Goal: Task Accomplishment & Management: Manage account settings

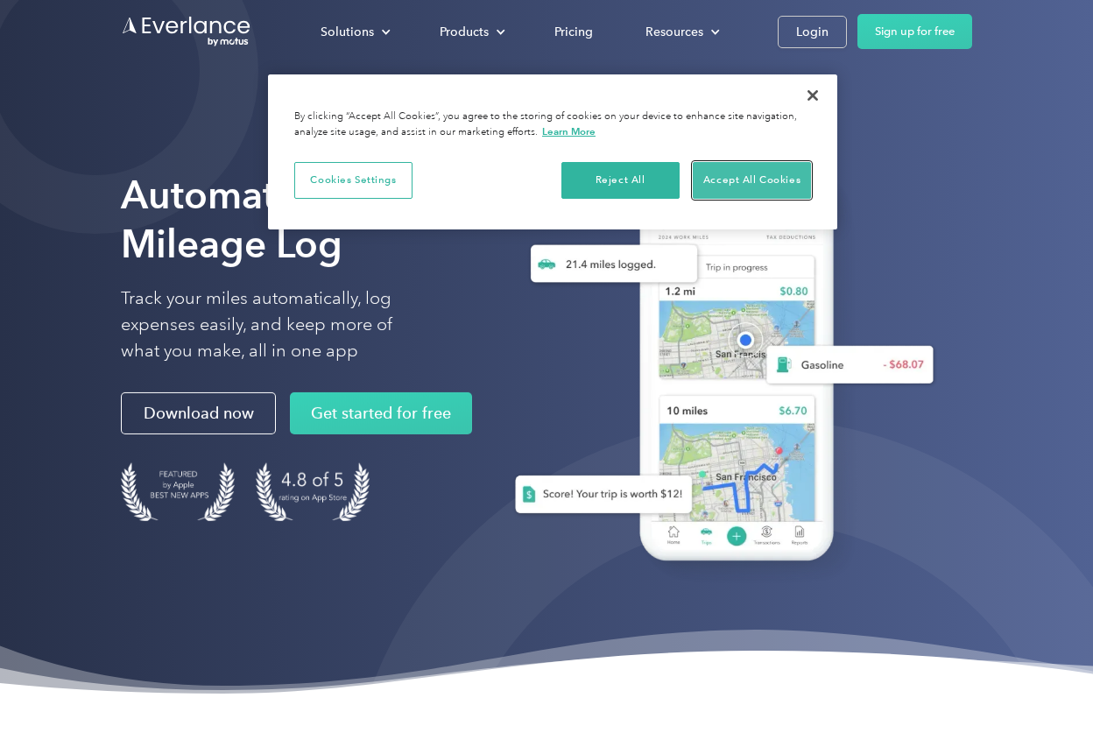
click at [715, 181] on button "Accept All Cookies" at bounding box center [752, 180] width 118 height 37
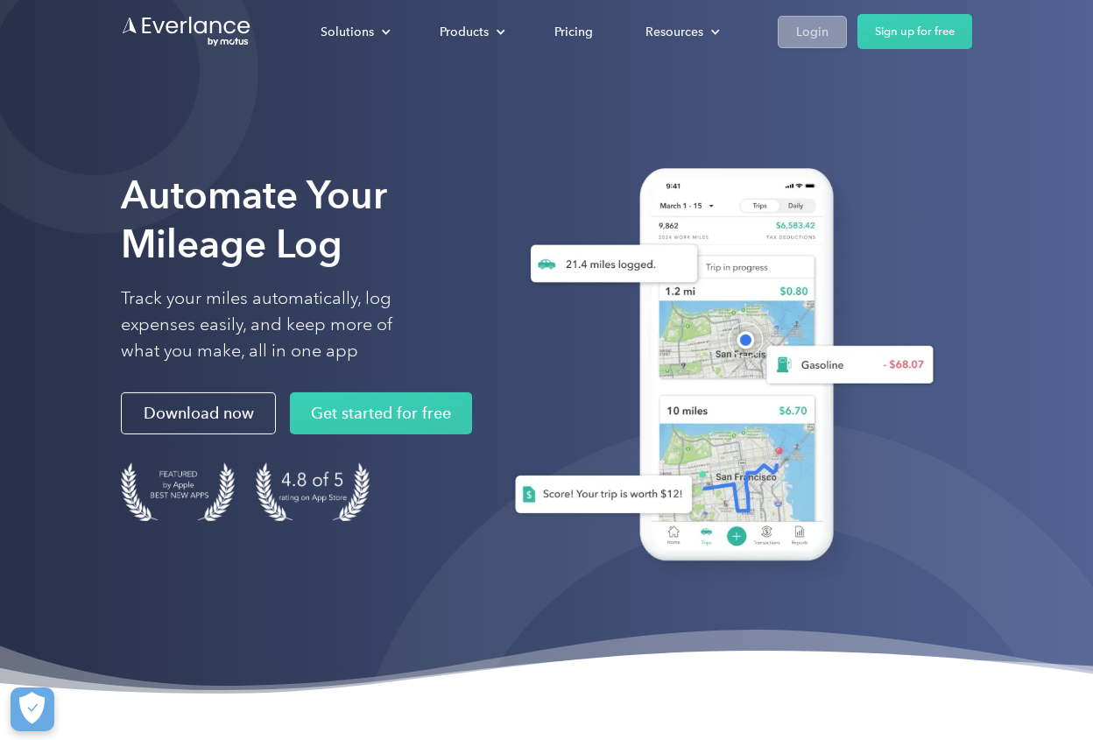
click at [797, 26] on div "Login" at bounding box center [812, 32] width 32 height 22
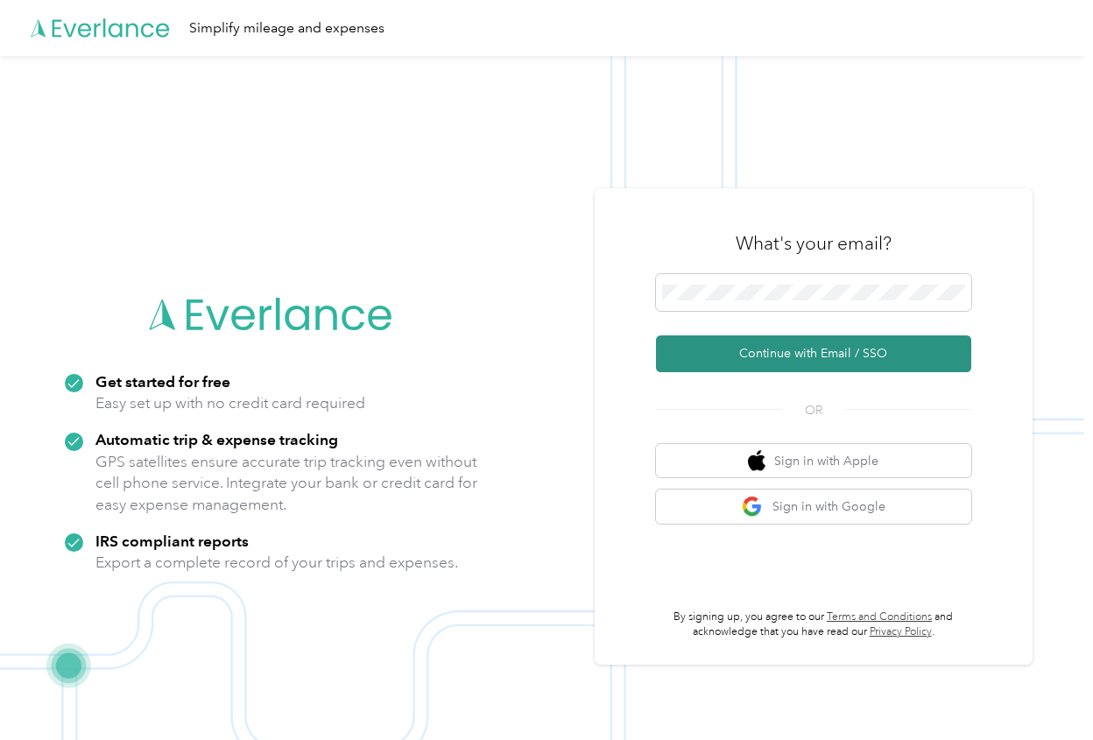
click at [785, 356] on button "Continue with Email / SSO" at bounding box center [813, 353] width 315 height 37
